Goal: Check status: Check status

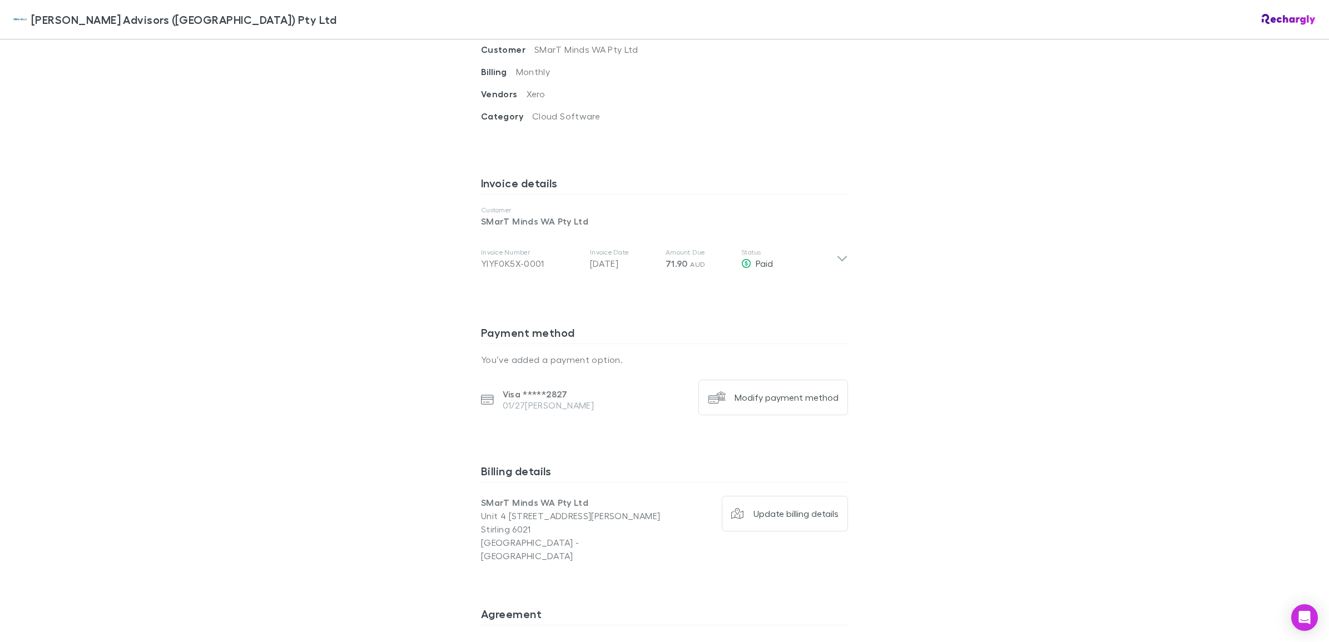
scroll to position [533, 0]
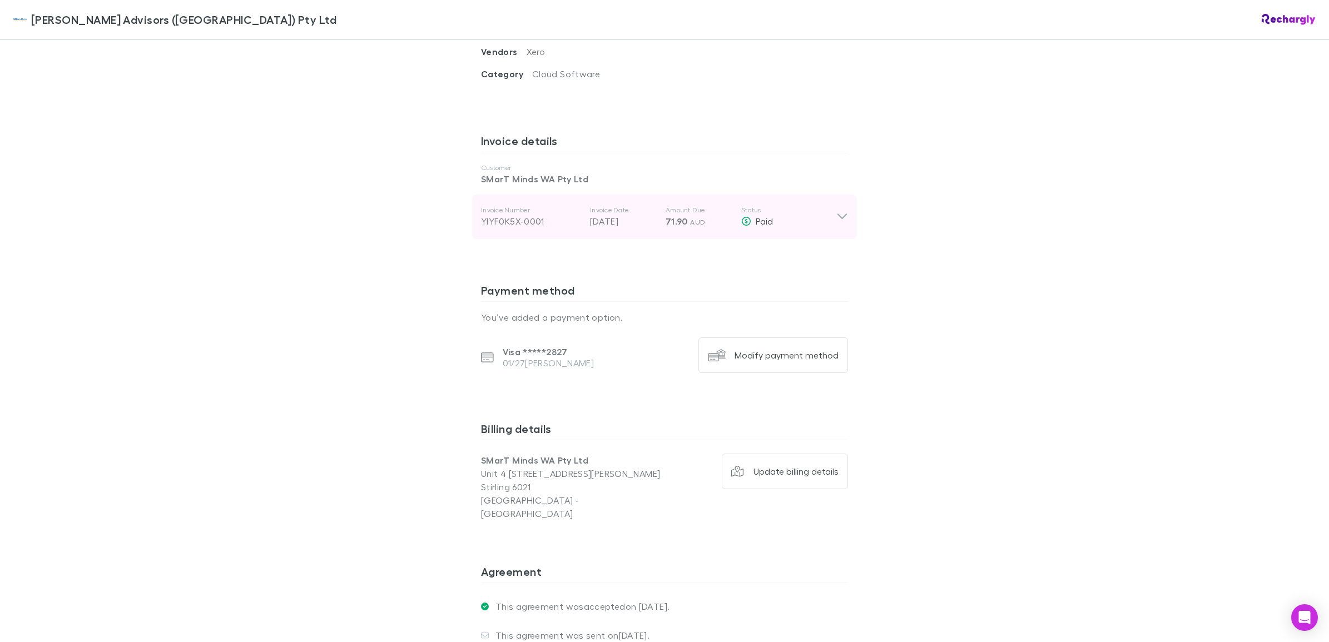
click at [836, 210] on icon at bounding box center [842, 216] width 12 height 13
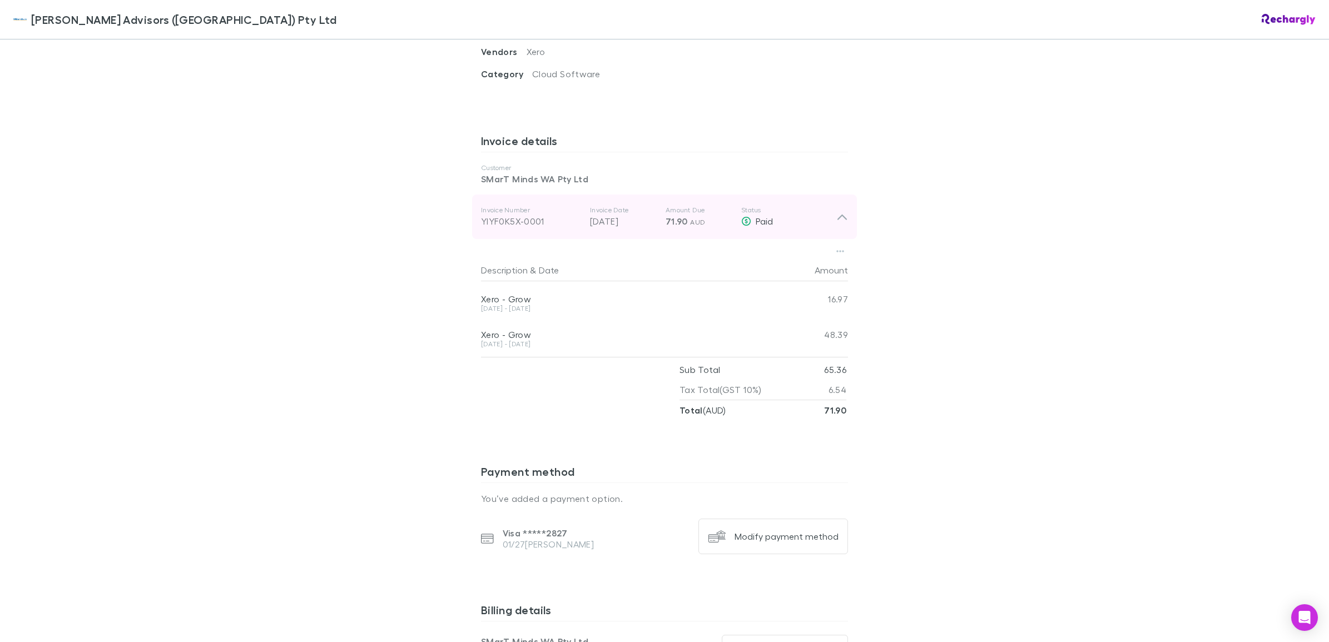
click at [730, 204] on div "Invoice Number YIYF0K5X-0001 Invoice Date [DATE] Amount Due 71.90 AUD Status Pa…" at bounding box center [658, 217] width 355 height 40
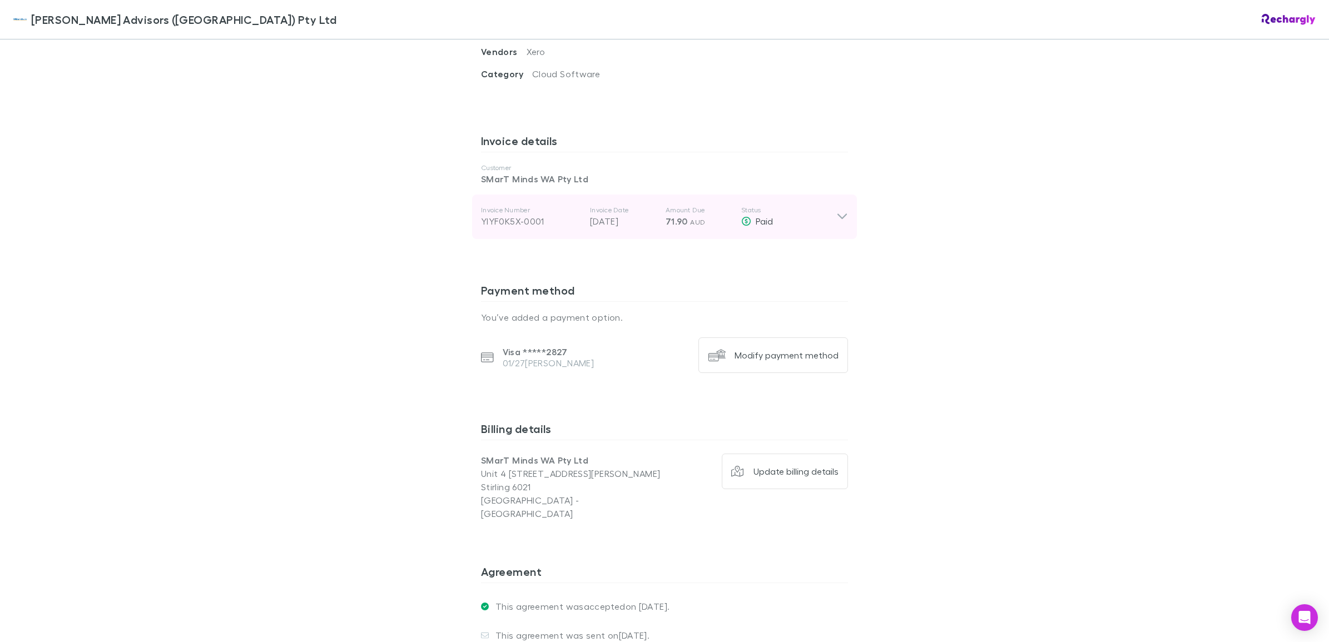
click at [730, 204] on div "Invoice Number YIYF0K5X-0001 Invoice Date [DATE] Amount Due 71.90 AUD Status Pa…" at bounding box center [658, 217] width 355 height 40
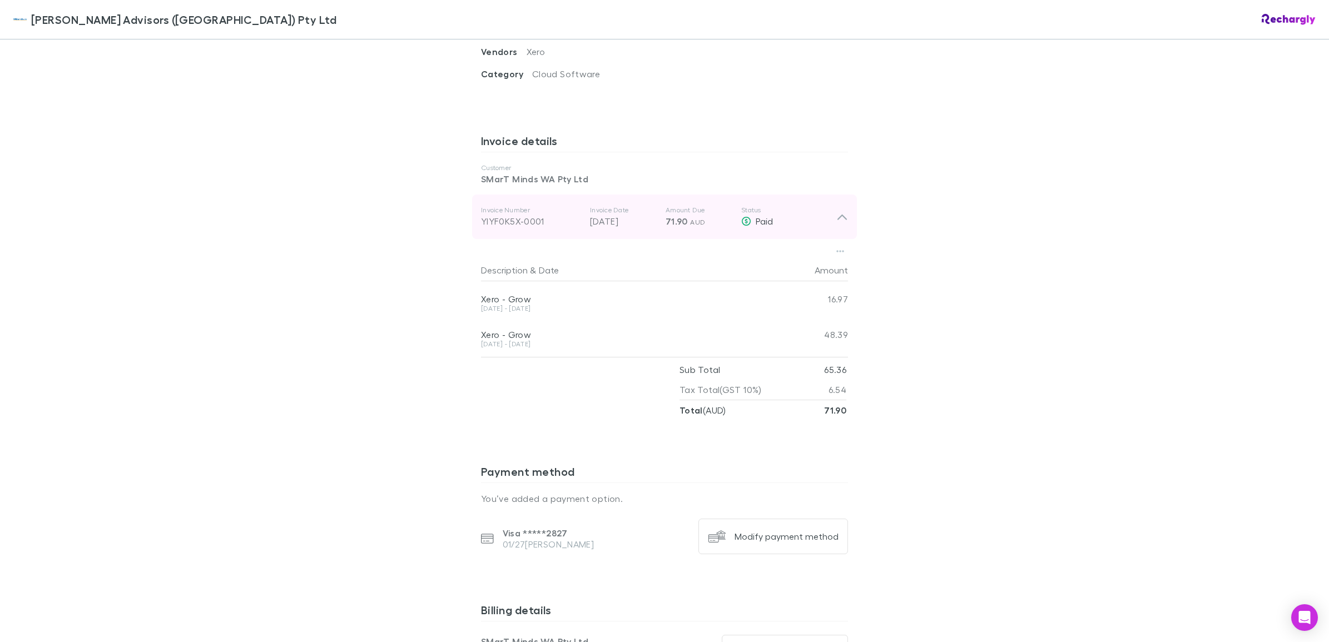
click at [730, 204] on div "Invoice Number YIYF0K5X-0001 Invoice Date [DATE] Amount Due 71.90 AUD Status Pa…" at bounding box center [658, 217] width 355 height 40
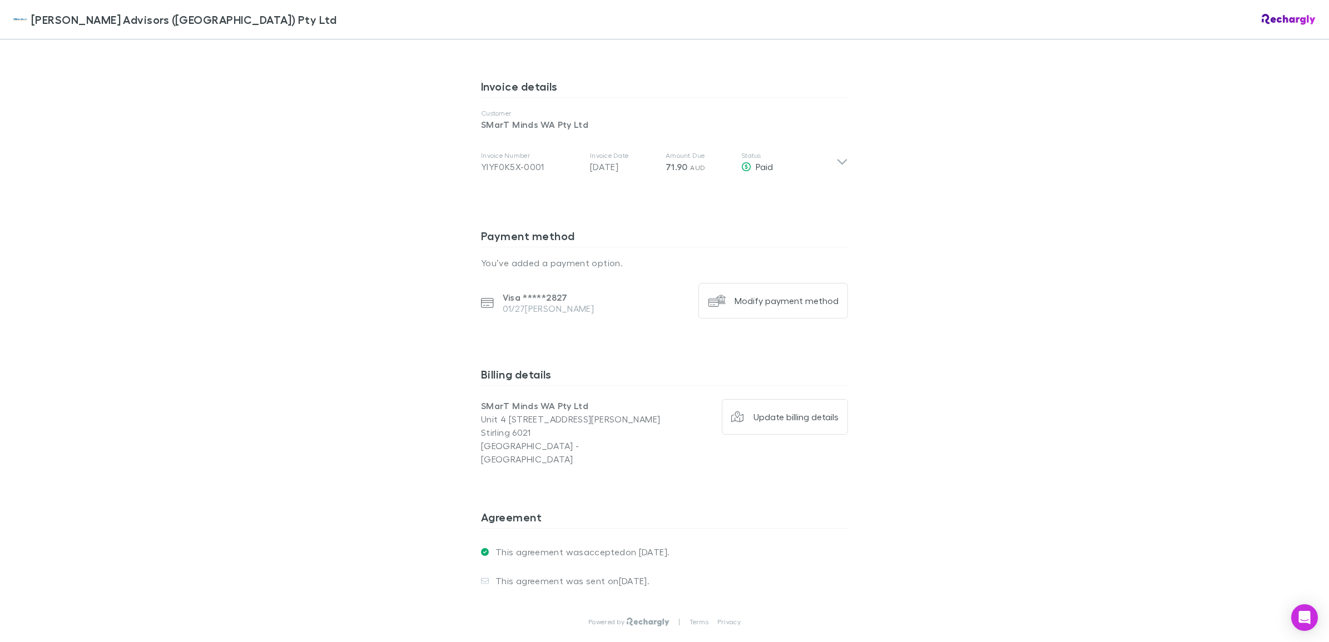
scroll to position [635, 0]
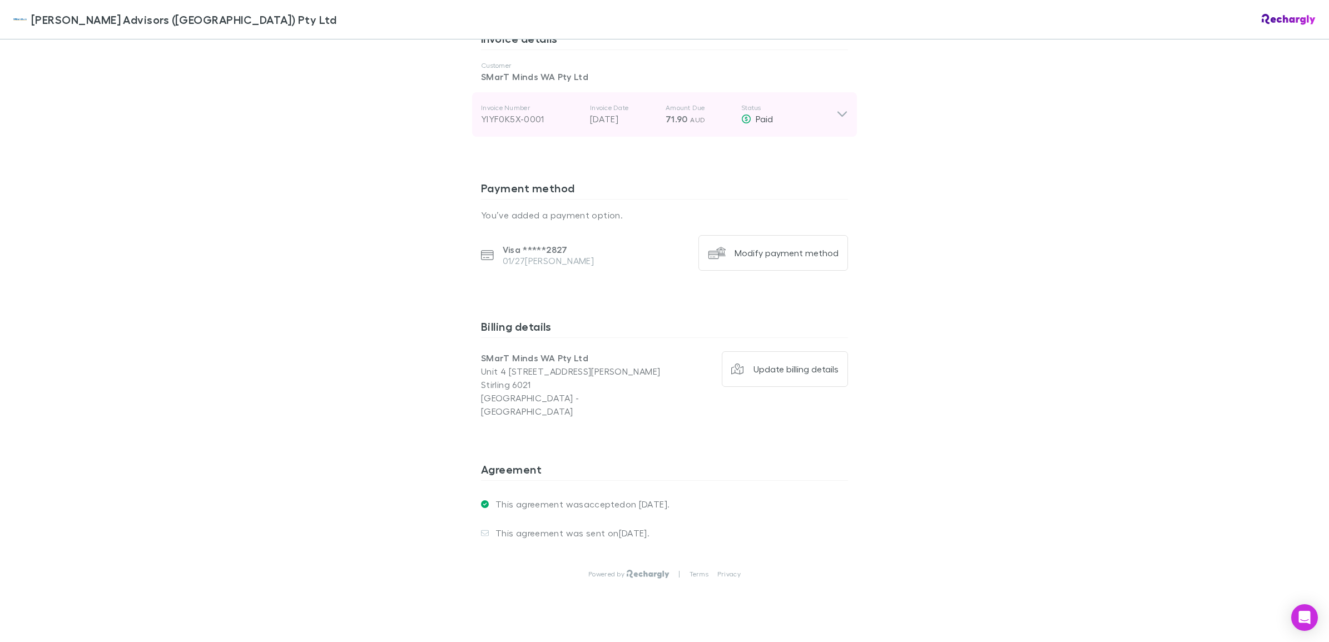
click at [546, 103] on p "Invoice Number" at bounding box center [531, 107] width 100 height 9
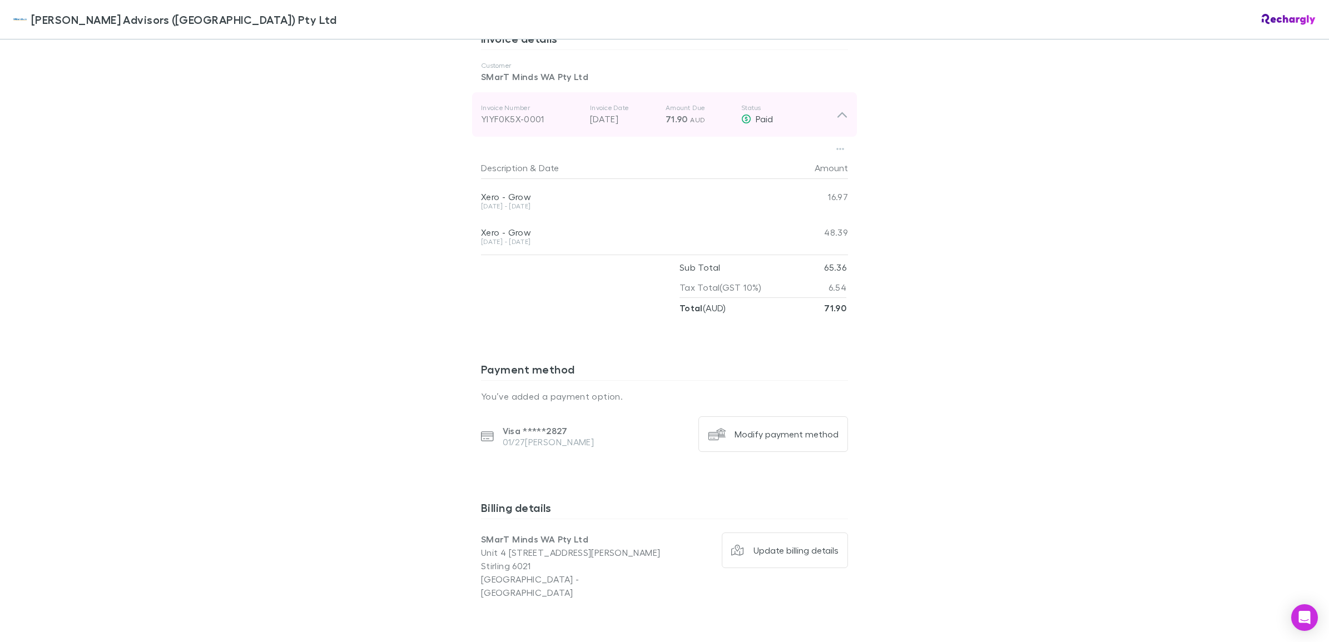
click at [481, 112] on div "YIYF0K5X-0001" at bounding box center [531, 118] width 100 height 13
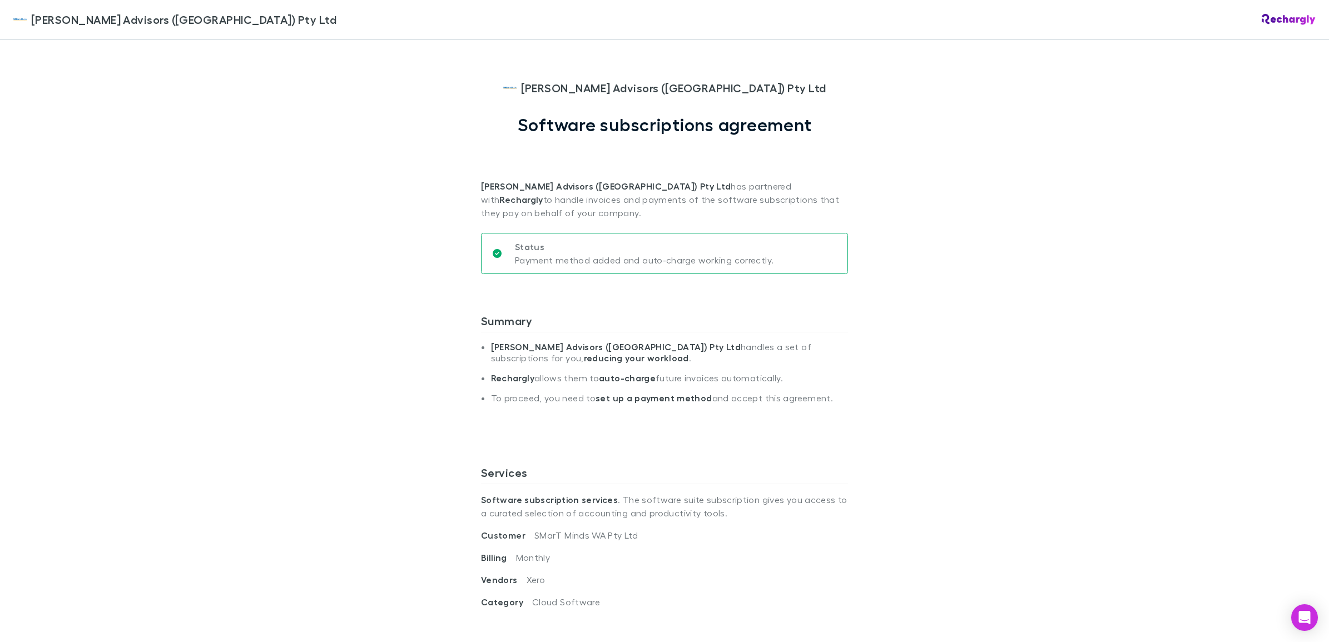
scroll to position [0, 0]
